Goal: Task Accomplishment & Management: Manage account settings

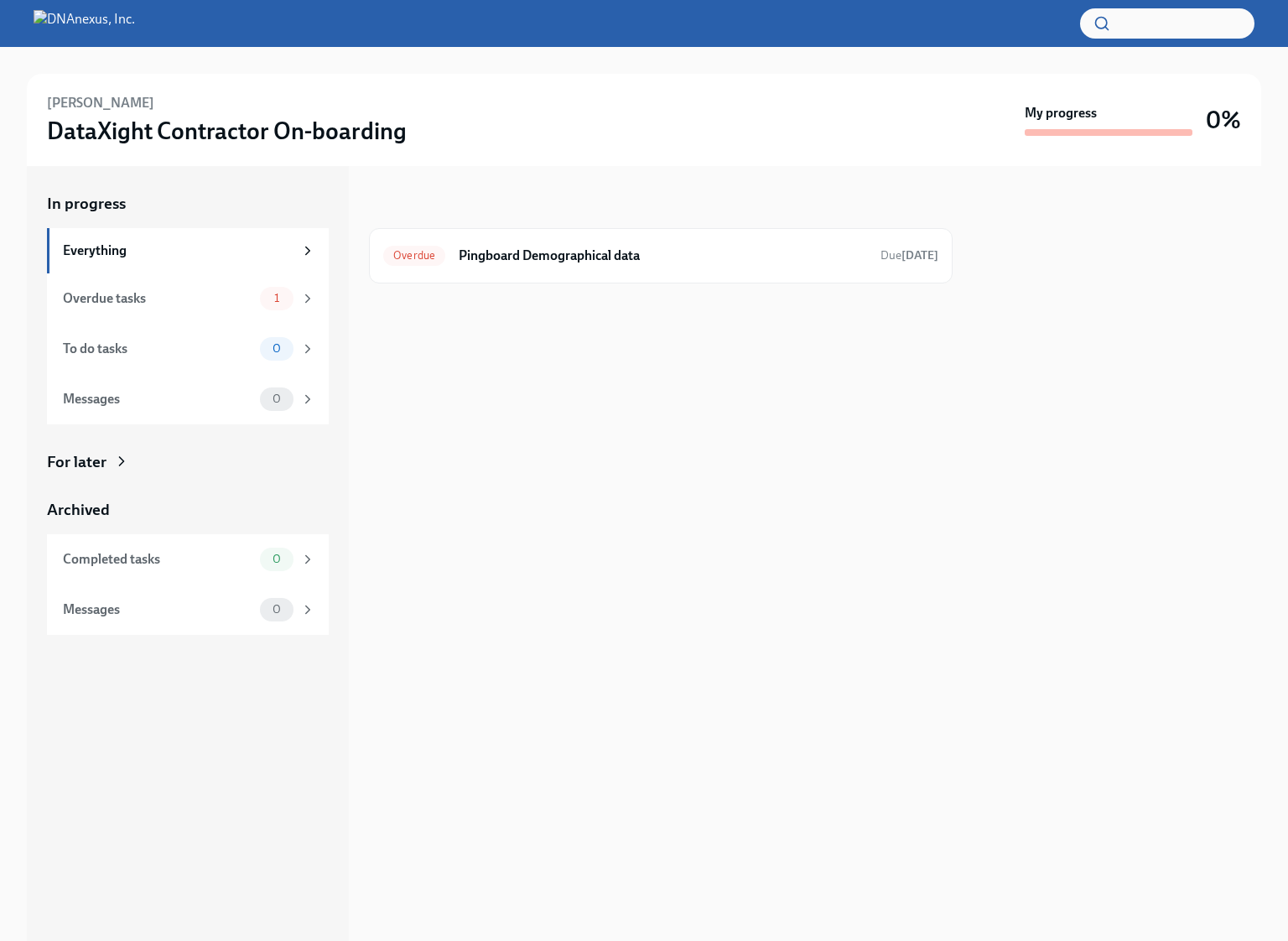
click at [125, 101] on div "[PERSON_NAME] DataXight Contractor On-boarding" at bounding box center [532, 119] width 971 height 52
drag, startPoint x: 123, startPoint y: 103, endPoint x: 49, endPoint y: 101, distance: 74.0
click at [49, 101] on div "[PERSON_NAME] DataXight Contractor On-boarding" at bounding box center [532, 119] width 971 height 52
copy h6 "[PERSON_NAME]"
